Goal: Task Accomplishment & Management: Manage account settings

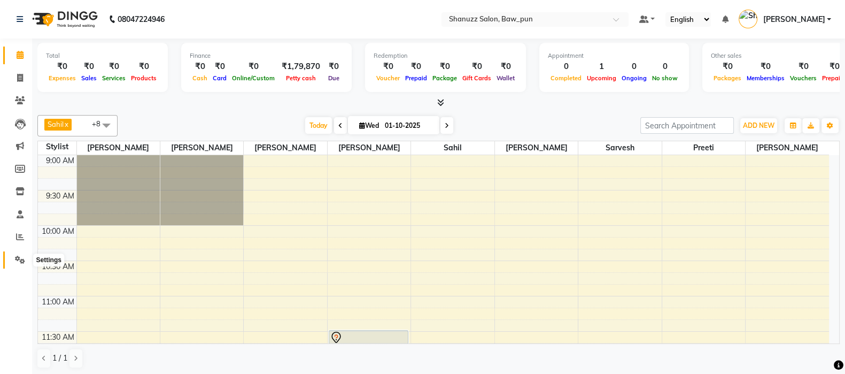
click at [26, 263] on span at bounding box center [20, 260] width 19 height 12
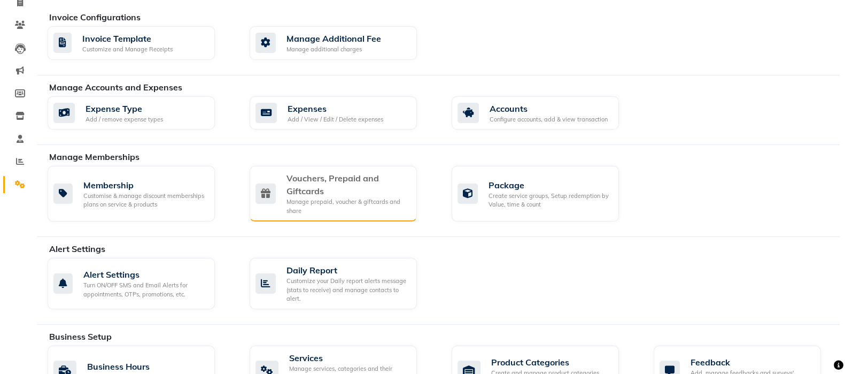
scroll to position [76, 0]
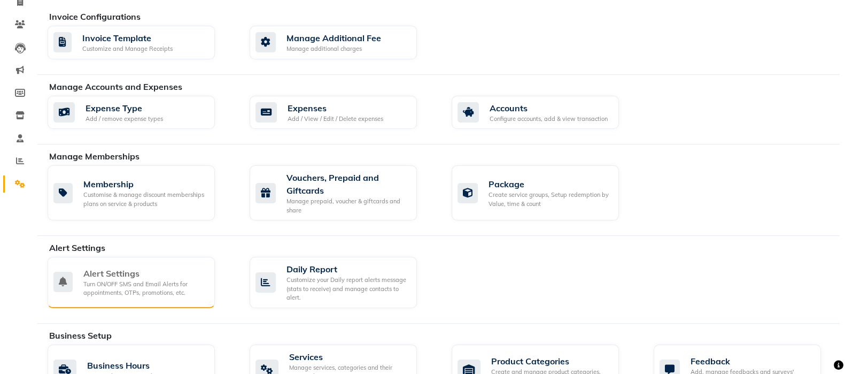
click at [166, 271] on div "Alert Settings" at bounding box center [144, 273] width 123 height 13
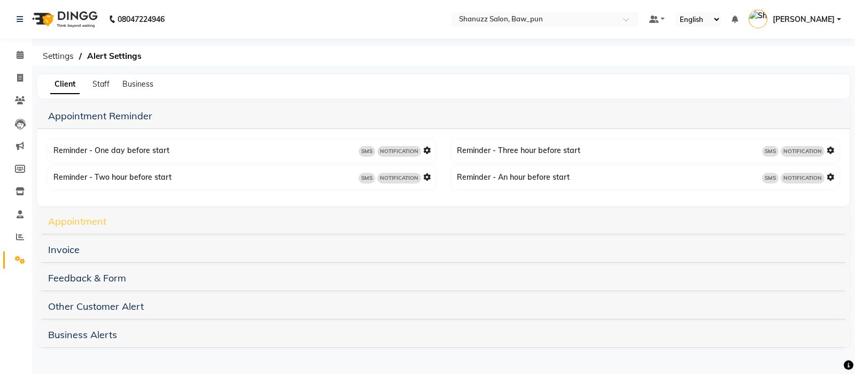
click at [81, 218] on link "Appointment" at bounding box center [77, 221] width 58 height 12
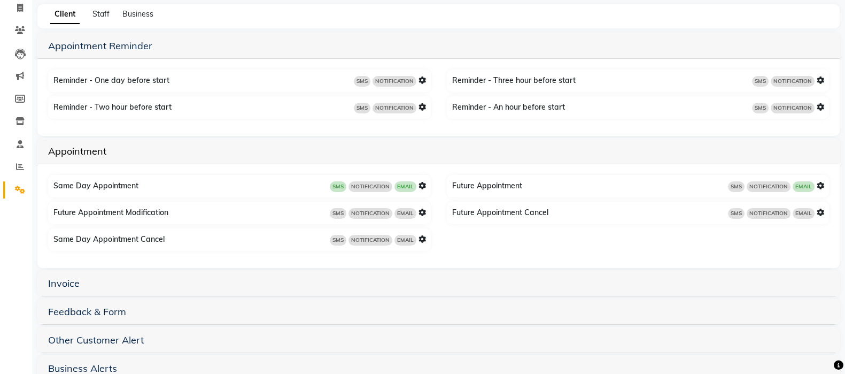
scroll to position [76, 0]
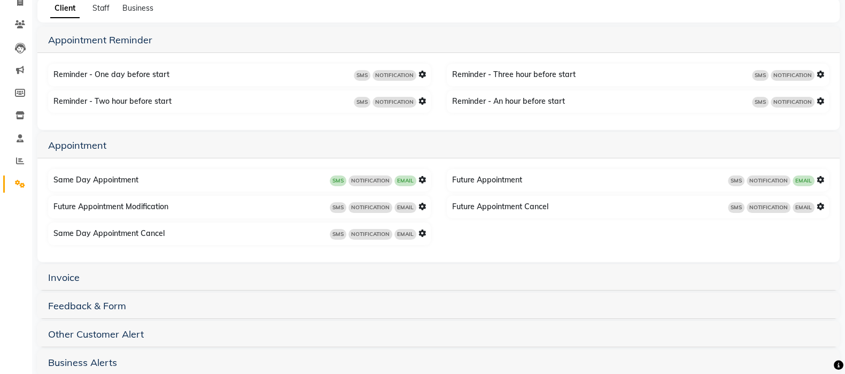
click at [821, 181] on icon at bounding box center [820, 179] width 7 height 7
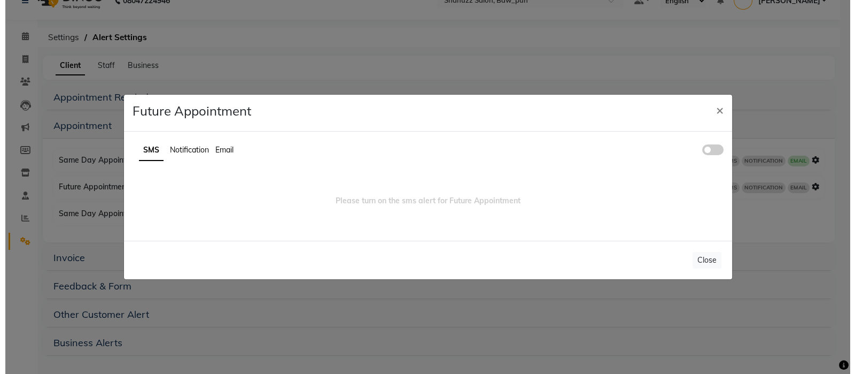
scroll to position [19, 0]
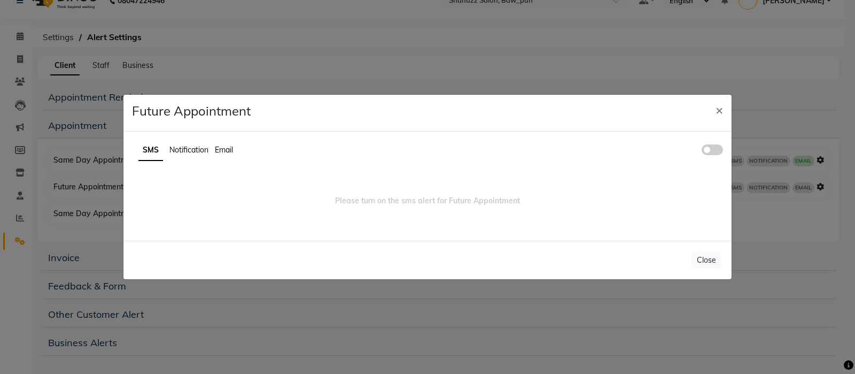
click at [722, 146] on label at bounding box center [712, 149] width 21 height 11
click at [702, 151] on input "checkbox" at bounding box center [702, 151] width 0 height 0
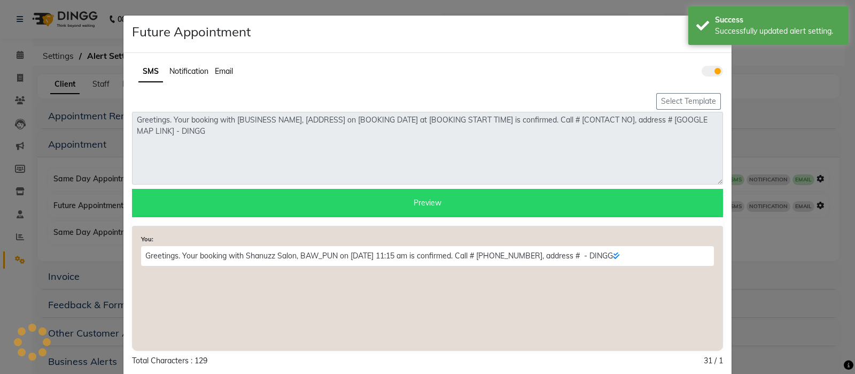
click at [717, 151] on div "SMS Notification Email Select Template Greetings. Your booking with [BUSINESS N…" at bounding box center [427, 217] width 607 height 313
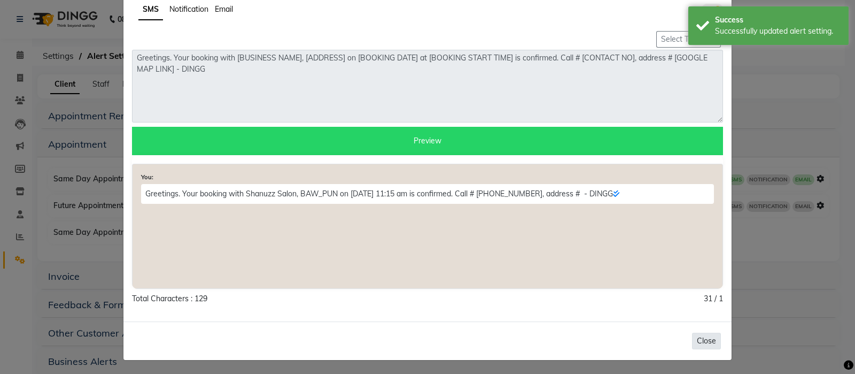
click at [700, 341] on button "Close" at bounding box center [706, 340] width 29 height 17
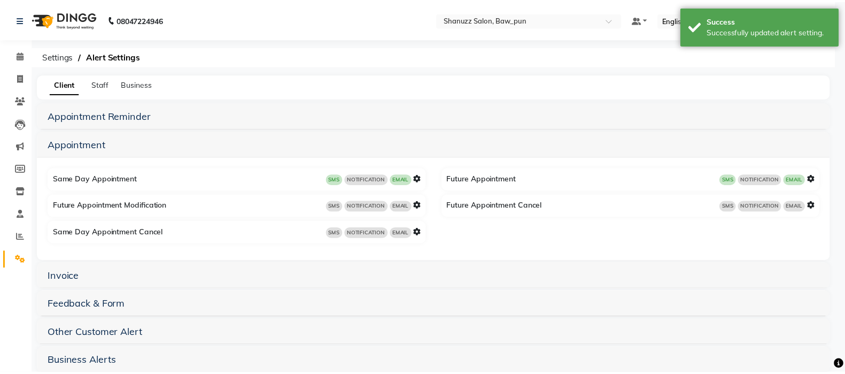
scroll to position [0, 0]
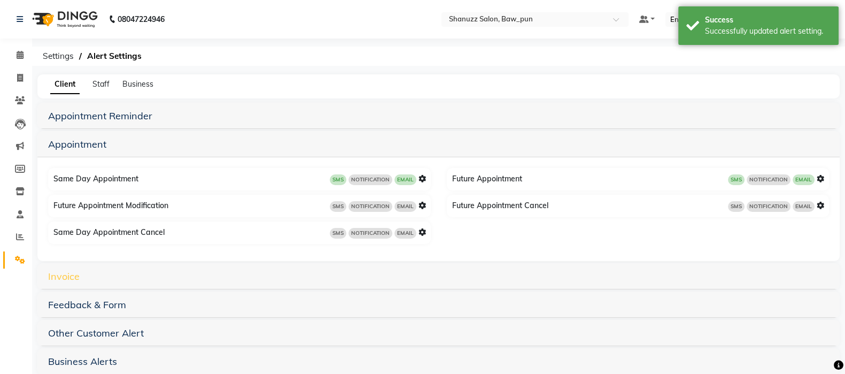
click at [66, 279] on link "Invoice" at bounding box center [64, 276] width 32 height 12
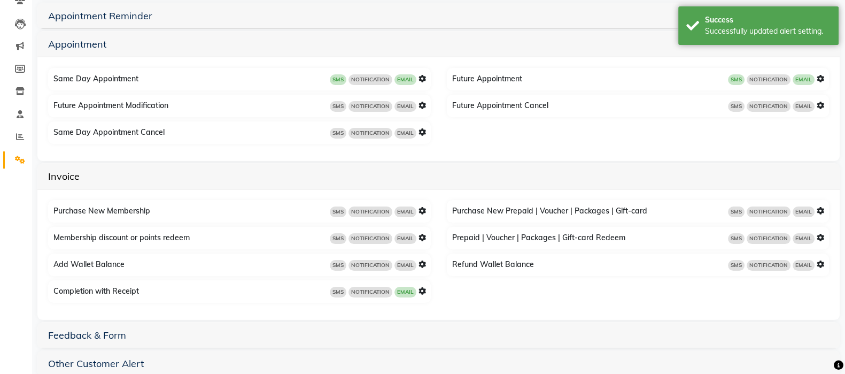
scroll to position [101, 0]
click at [422, 293] on icon at bounding box center [421, 289] width 7 height 7
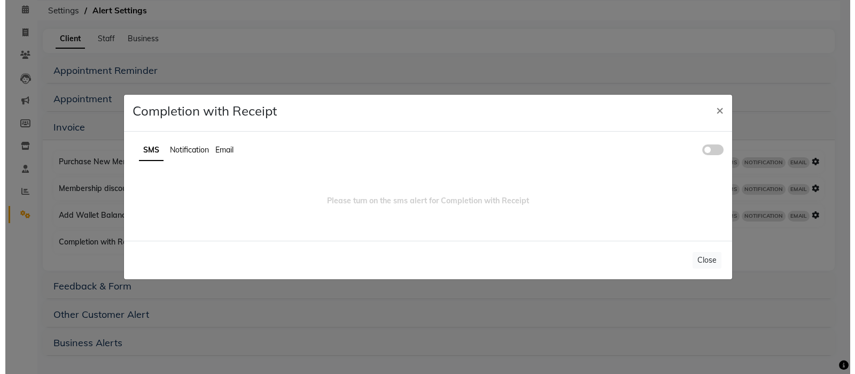
scroll to position [45, 0]
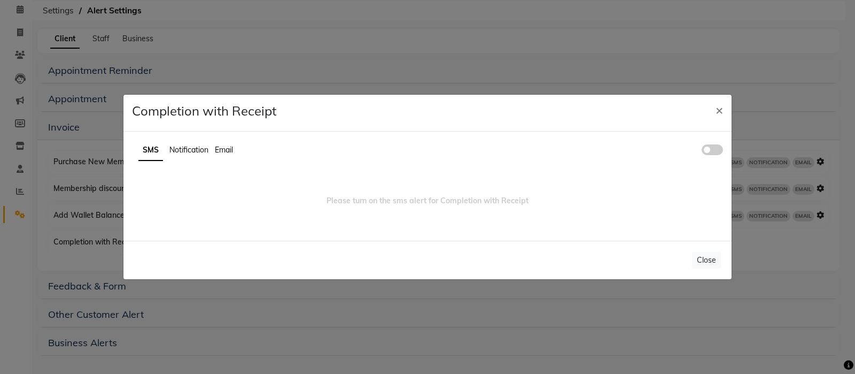
click at [708, 156] on ul "SMS Notification Email" at bounding box center [427, 150] width 591 height 21
click at [710, 153] on span at bounding box center [712, 149] width 21 height 11
click at [702, 151] on input "checkbox" at bounding box center [702, 151] width 0 height 0
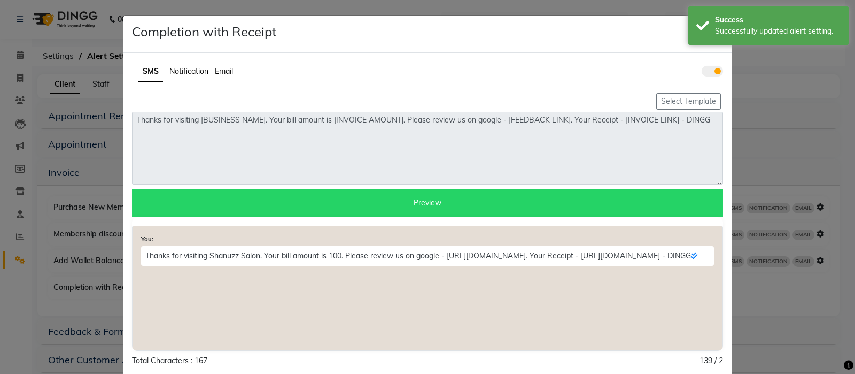
scroll to position [62, 0]
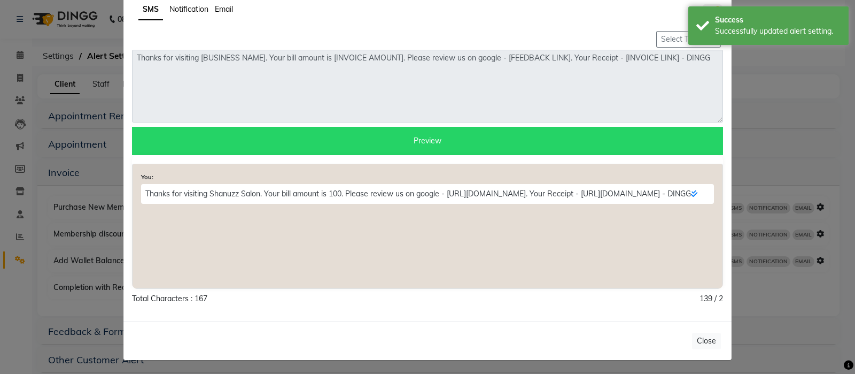
click at [657, 46] on div "Select Template" at bounding box center [427, 39] width 591 height 21
click at [663, 42] on button "Select Template" at bounding box center [688, 39] width 65 height 17
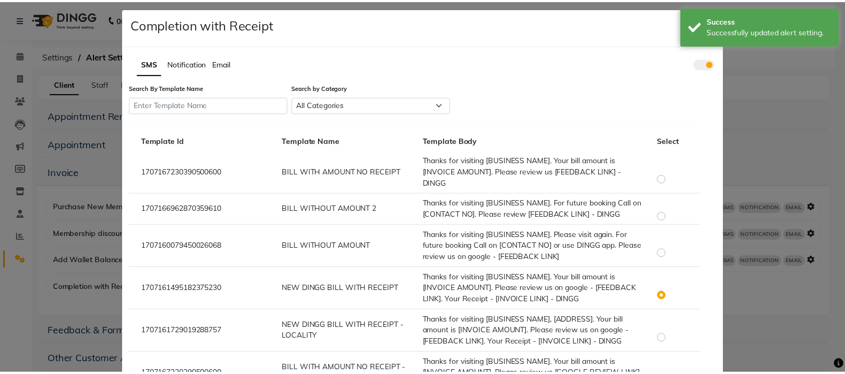
scroll to position [0, 0]
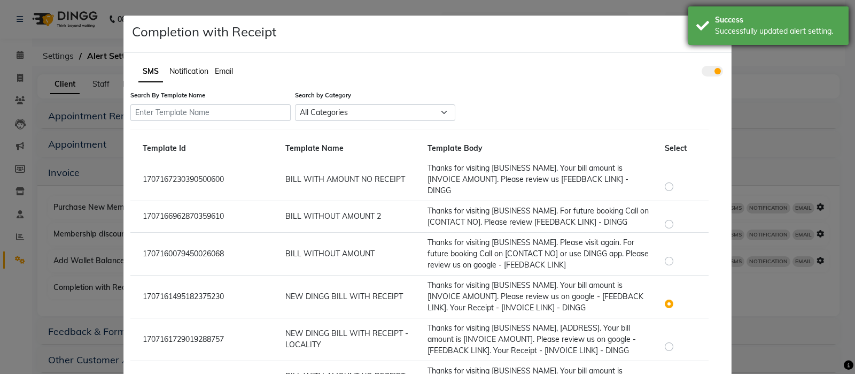
click at [722, 19] on div "Success" at bounding box center [778, 19] width 126 height 11
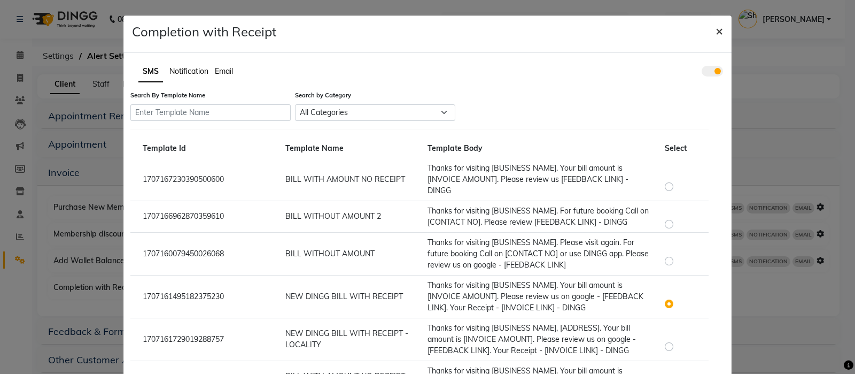
click at [719, 24] on button "×" at bounding box center [719, 30] width 25 height 30
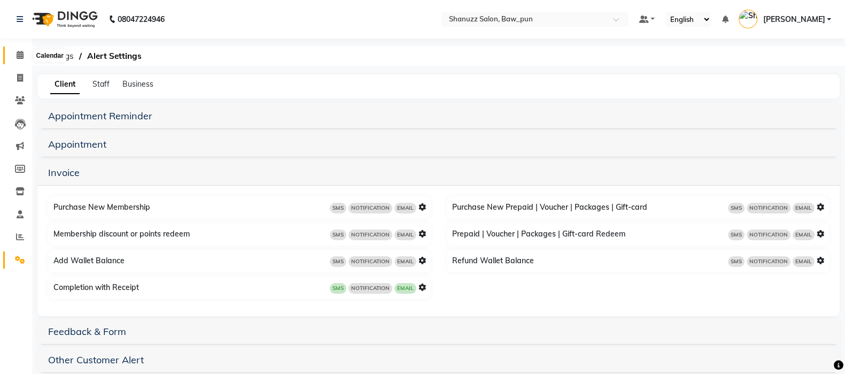
click at [19, 60] on span at bounding box center [20, 55] width 19 height 12
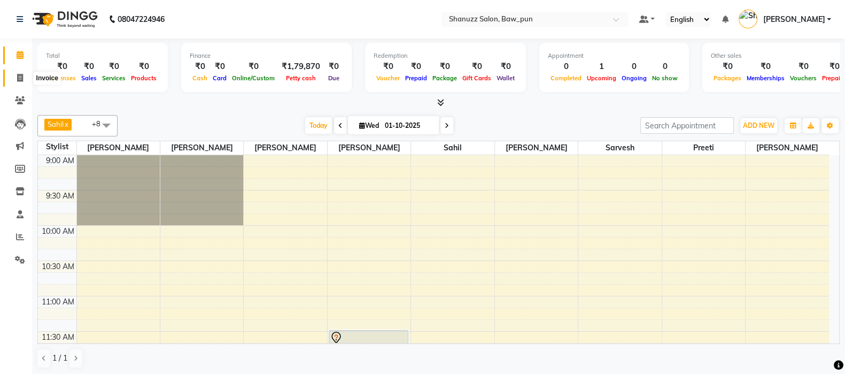
click at [20, 83] on span at bounding box center [20, 78] width 19 height 12
select select "service"
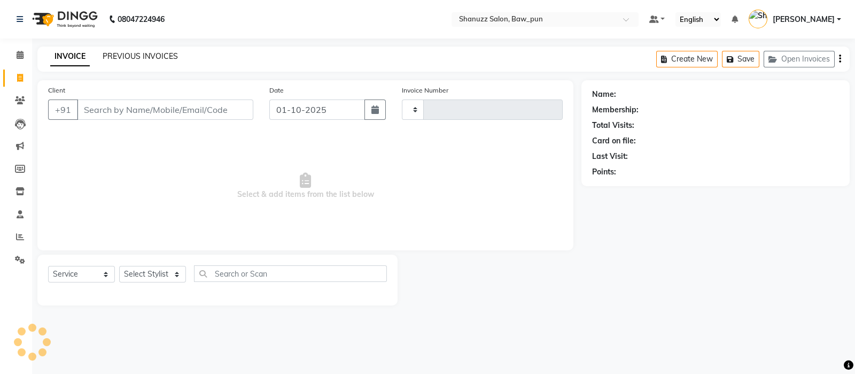
type input "0169"
select select "9025"
click at [156, 54] on link "PREVIOUS INVOICES" at bounding box center [140, 56] width 75 height 10
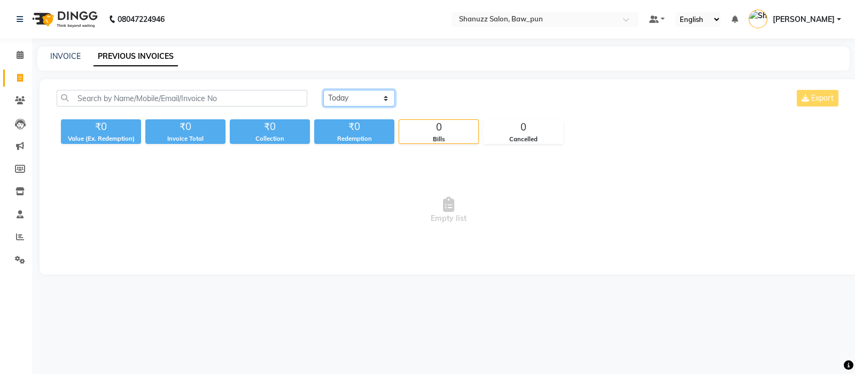
click at [339, 97] on select "[DATE] [DATE] Custom Range" at bounding box center [359, 98] width 72 height 17
select select "[DATE]"
click at [323, 90] on select "[DATE] [DATE] Custom Range" at bounding box center [359, 98] width 72 height 17
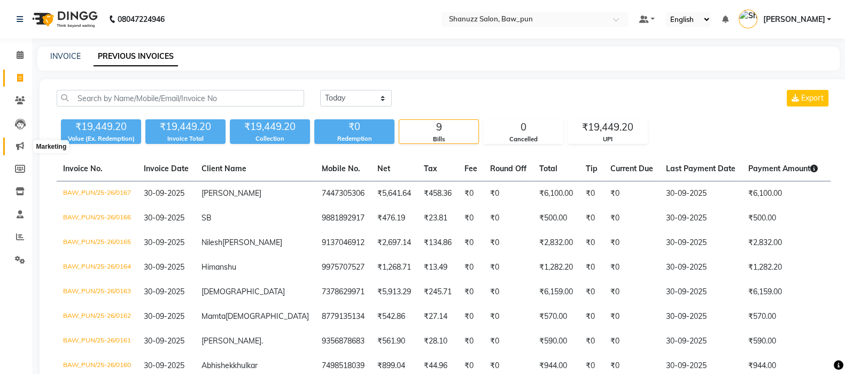
click at [15, 148] on span at bounding box center [20, 146] width 19 height 12
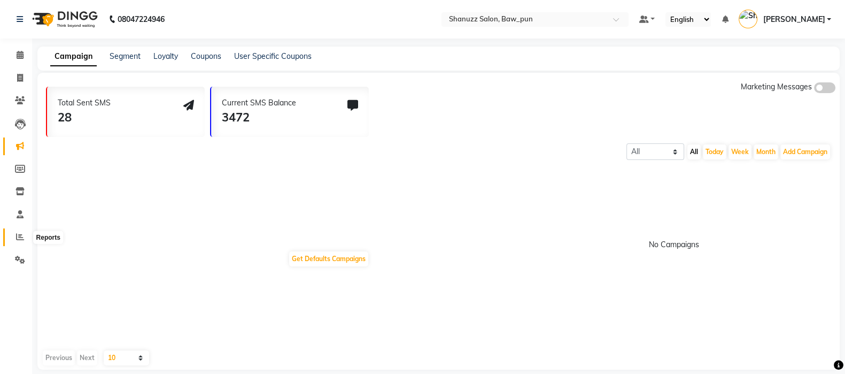
click at [18, 238] on icon at bounding box center [20, 236] width 8 height 8
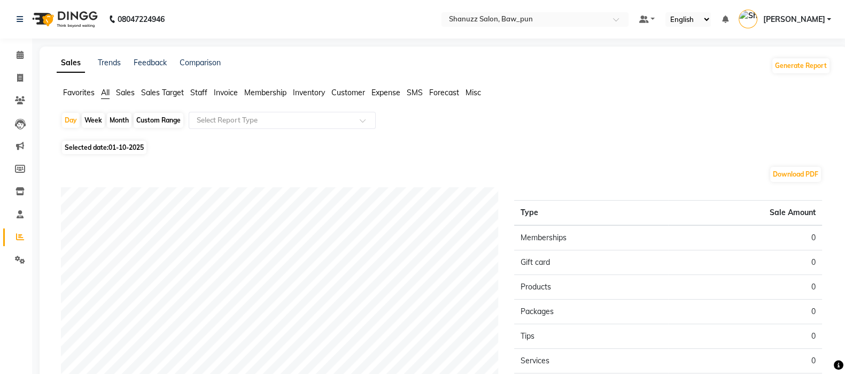
click at [417, 92] on span "SMS" at bounding box center [415, 93] width 16 height 10
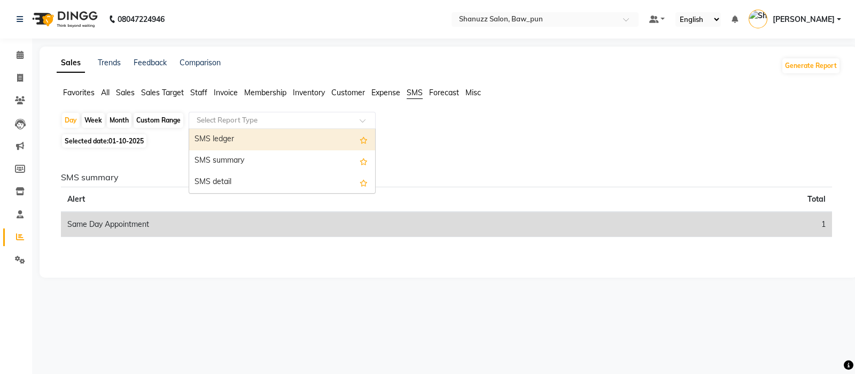
click at [222, 127] on div "Select Report Type" at bounding box center [282, 120] width 187 height 17
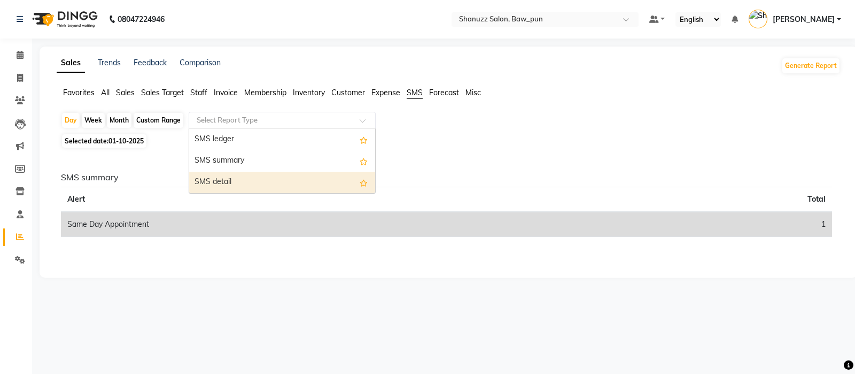
click at [211, 177] on div "SMS detail" at bounding box center [282, 182] width 186 height 21
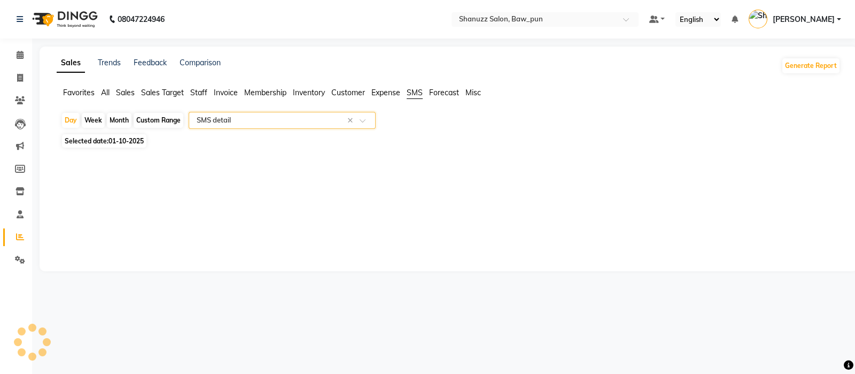
select select "full_report"
select select "csv"
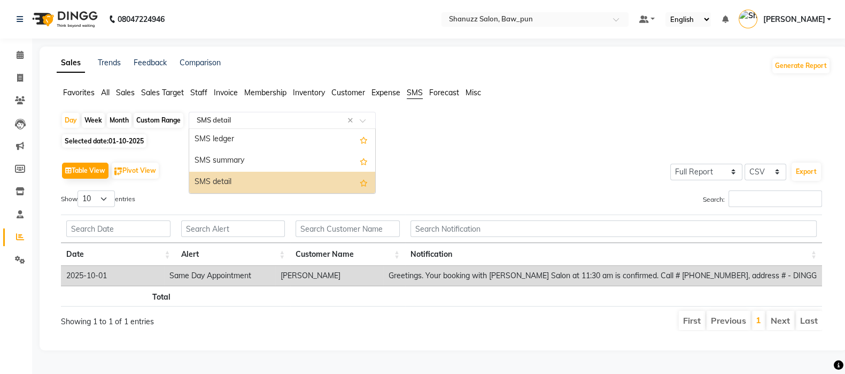
click at [283, 121] on input "text" at bounding box center [272, 120] width 154 height 11
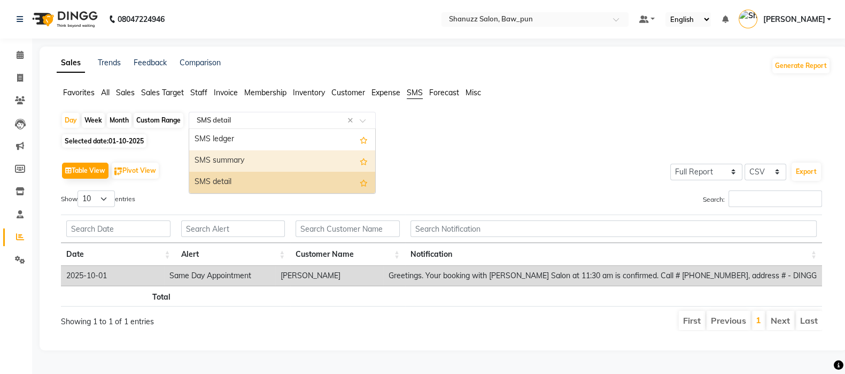
click at [236, 152] on div "SMS summary" at bounding box center [282, 160] width 186 height 21
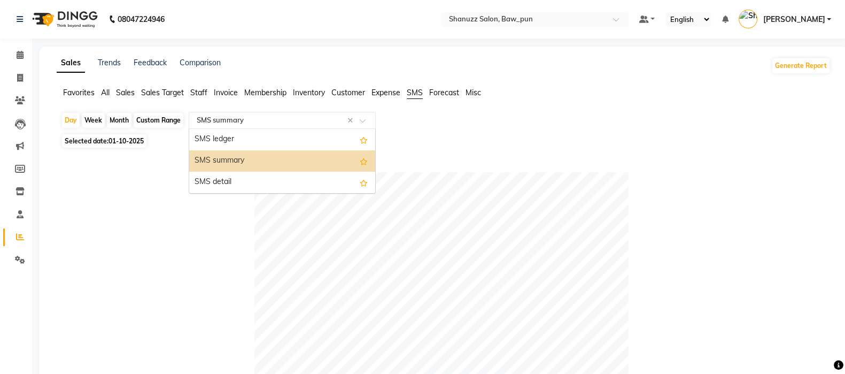
click at [270, 115] on input "text" at bounding box center [272, 120] width 154 height 11
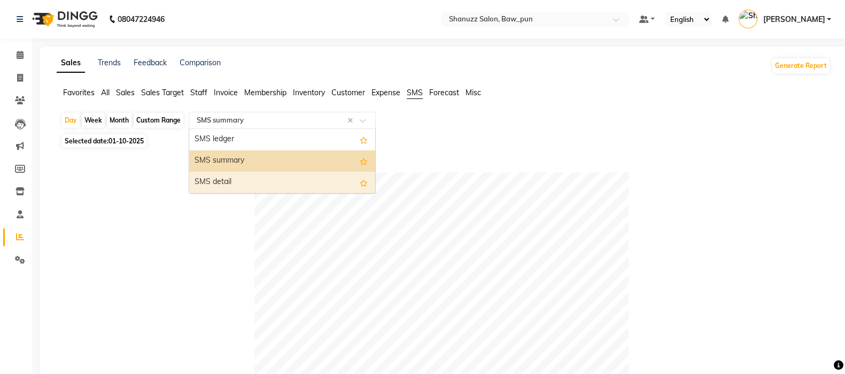
click at [222, 181] on div "SMS detail" at bounding box center [282, 182] width 186 height 21
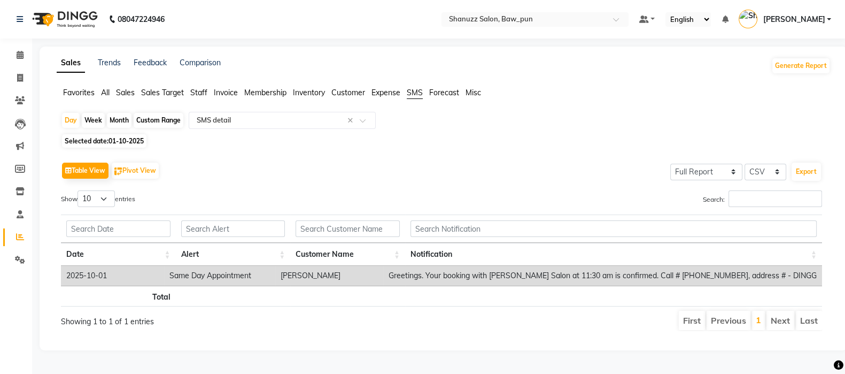
click at [125, 118] on div "Month" at bounding box center [119, 120] width 25 height 15
select select "10"
select select "2025"
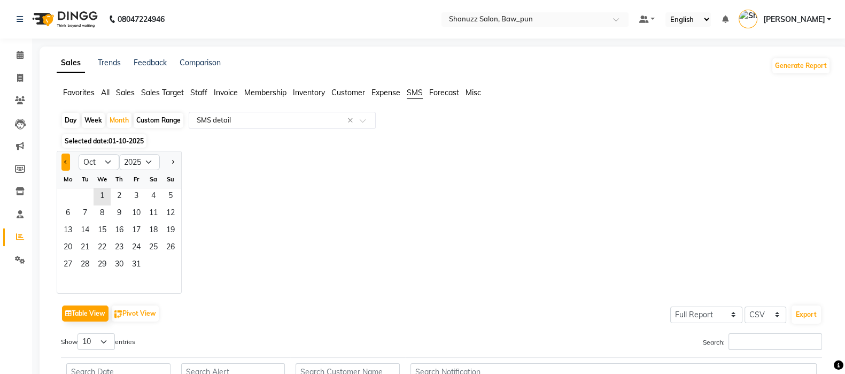
click at [67, 163] on button "Previous month" at bounding box center [65, 161] width 9 height 17
select select "9"
click at [72, 199] on span "1" at bounding box center [67, 196] width 17 height 17
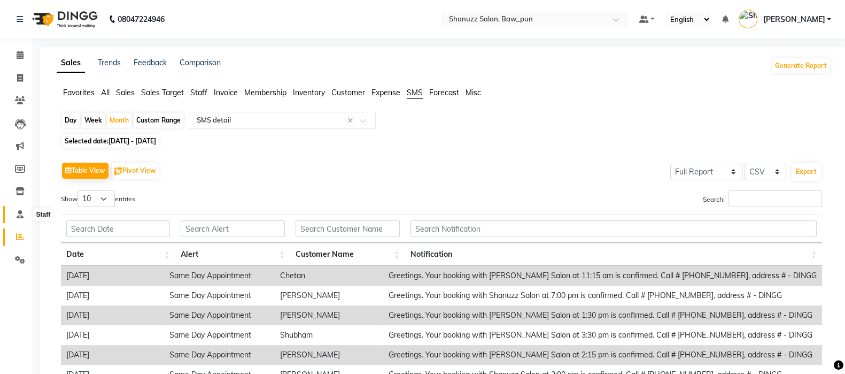
click at [21, 217] on icon at bounding box center [20, 214] width 7 height 8
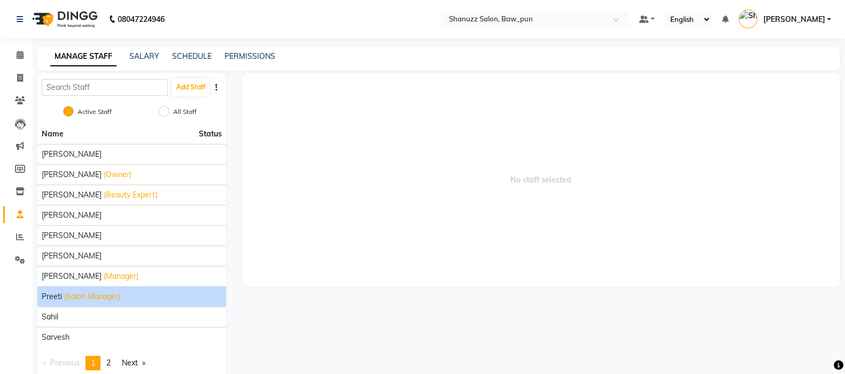
click at [56, 296] on span "Preeti" at bounding box center [52, 296] width 20 height 11
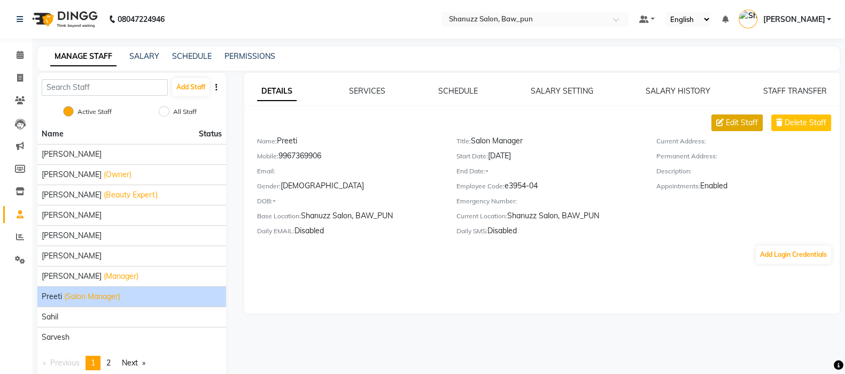
click at [733, 126] on span "Edit Staff" at bounding box center [742, 122] width 32 height 11
select select "[DEMOGRAPHIC_DATA]"
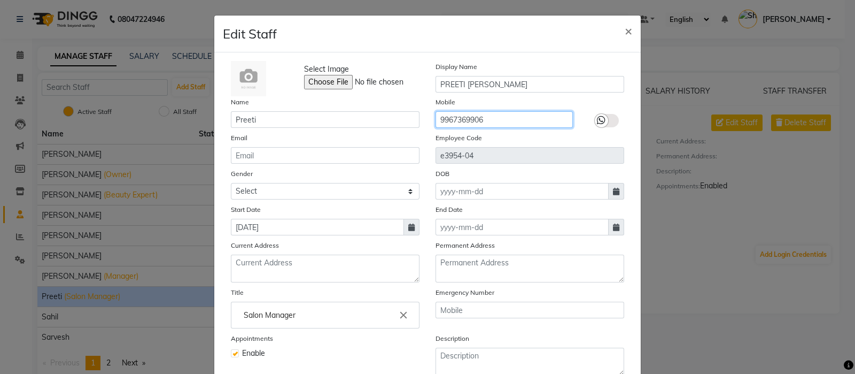
click at [457, 121] on input "9967369906" at bounding box center [504, 119] width 137 height 17
type input "9458466166"
click at [625, 24] on span "×" at bounding box center [628, 30] width 7 height 16
select select
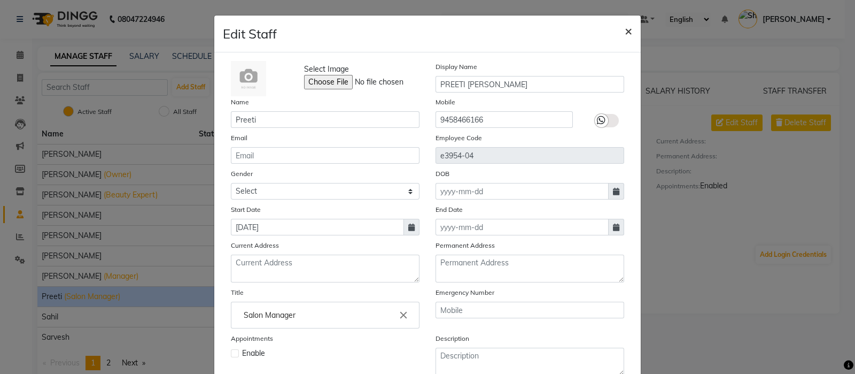
checkbox input "false"
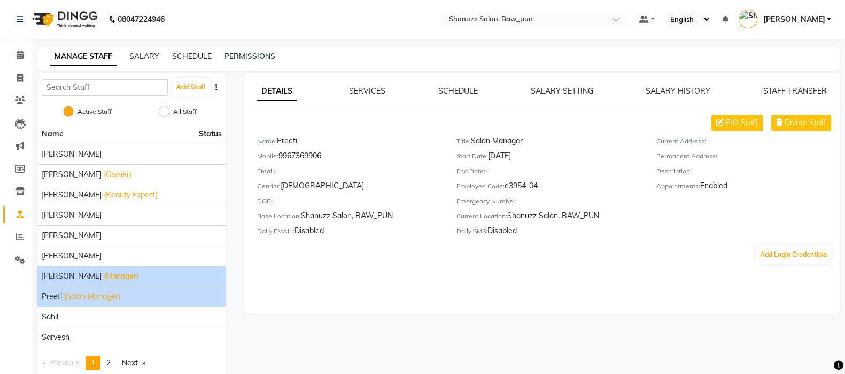
click at [104, 278] on span "(Manager)" at bounding box center [121, 275] width 35 height 11
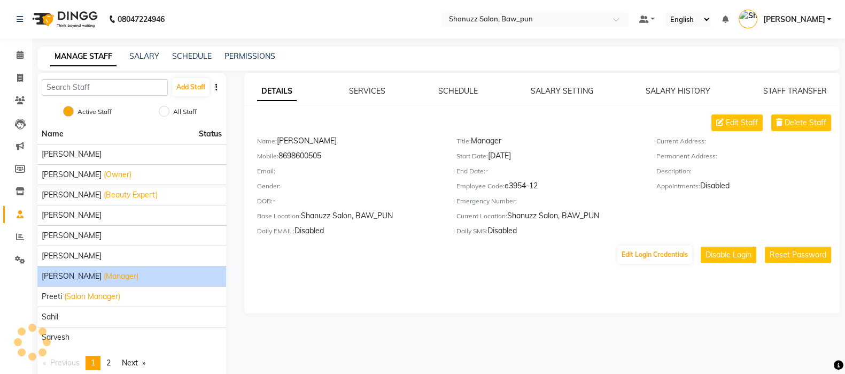
scroll to position [17, 0]
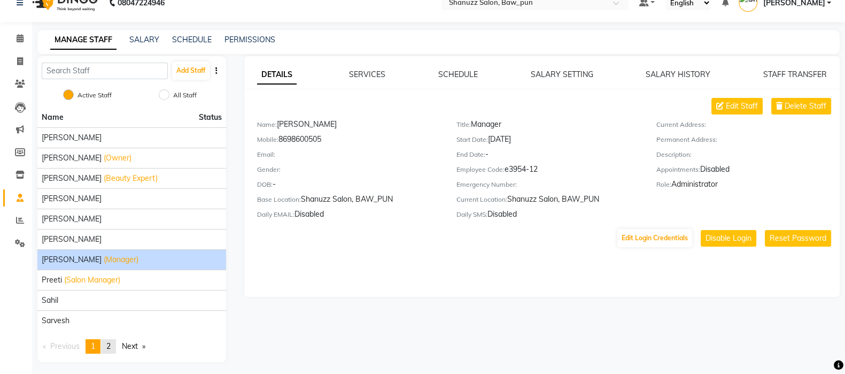
click at [111, 343] on span "2" at bounding box center [108, 346] width 4 height 10
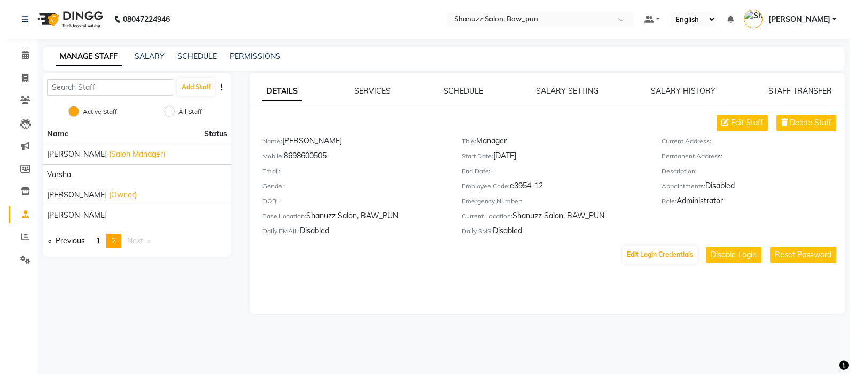
scroll to position [0, 0]
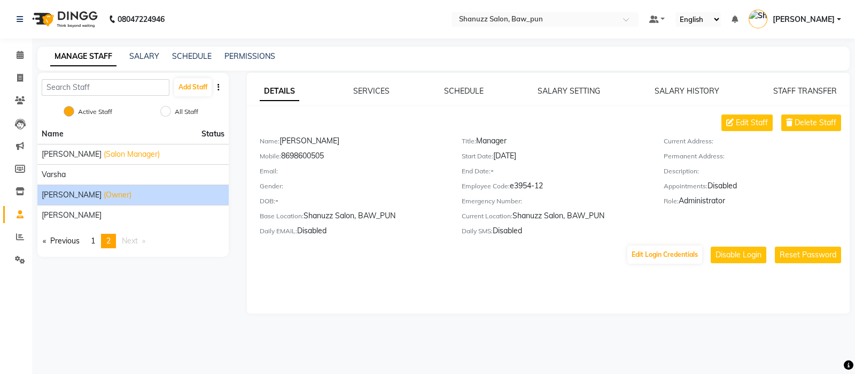
click at [81, 188] on li "[PERSON_NAME] (Owner)" at bounding box center [132, 194] width 191 height 20
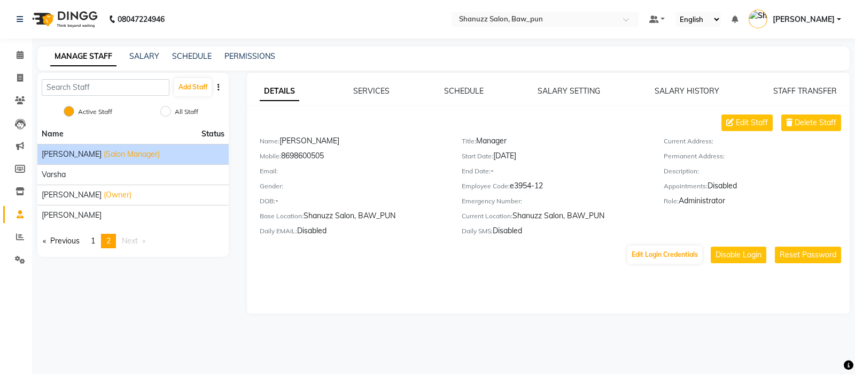
click at [63, 154] on span "[PERSON_NAME]" at bounding box center [72, 154] width 60 height 11
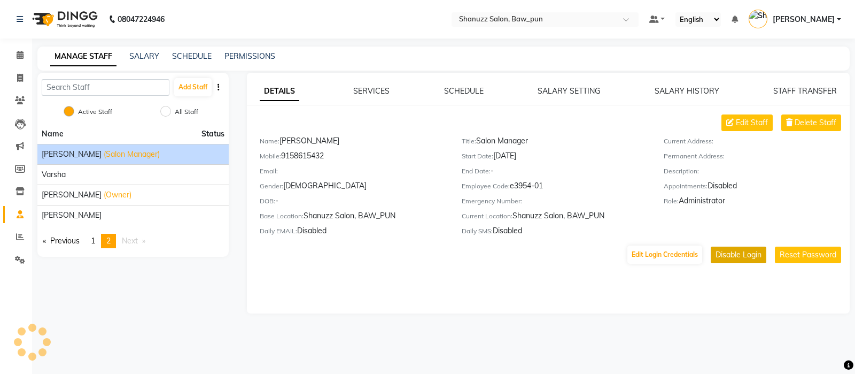
click at [736, 255] on button "Disable Login" at bounding box center [739, 254] width 56 height 17
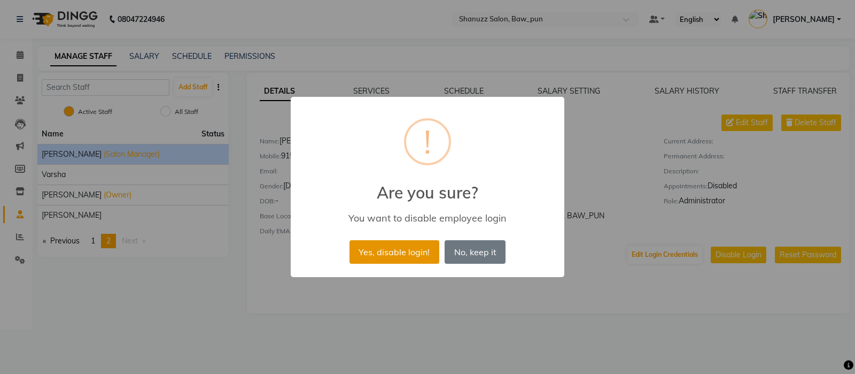
click at [411, 248] on button "Yes, disable login!" at bounding box center [394, 252] width 90 height 24
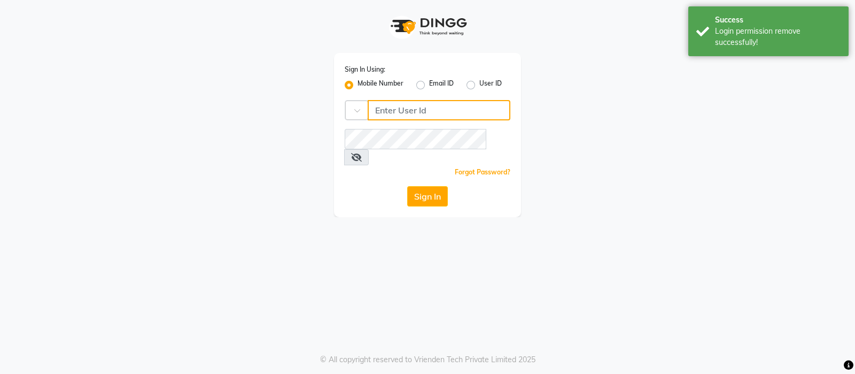
type input "9769017141"
